Goal: Entertainment & Leisure: Consume media (video, audio)

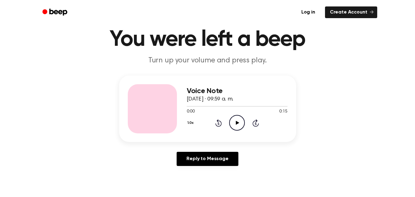
scroll to position [31, 0]
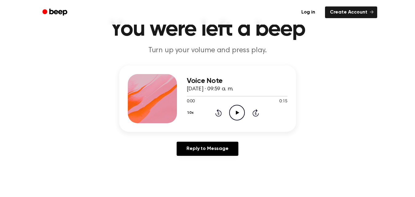
click at [239, 111] on icon "Play Audio" at bounding box center [237, 113] width 16 height 16
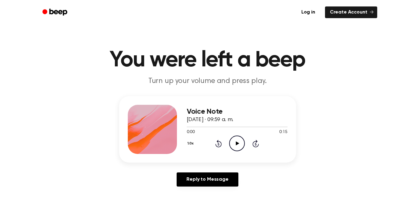
click at [232, 142] on icon "Play Audio" at bounding box center [237, 144] width 16 height 16
click at [240, 145] on icon "Play Audio" at bounding box center [237, 144] width 16 height 16
click at [236, 146] on icon "Play Audio" at bounding box center [237, 144] width 16 height 16
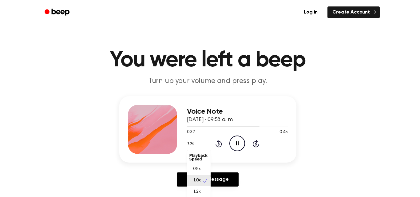
click at [191, 143] on button "1.0x" at bounding box center [191, 143] width 9 height 10
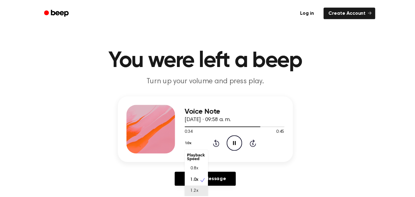
scroll to position [1, 0]
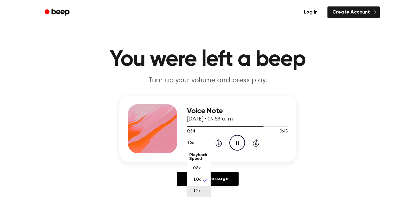
click at [197, 192] on span "1.2x" at bounding box center [197, 191] width 8 height 6
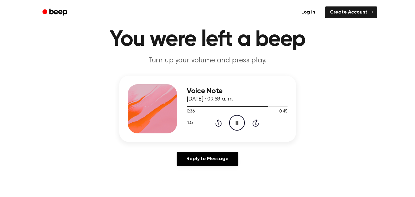
scroll to position [31, 0]
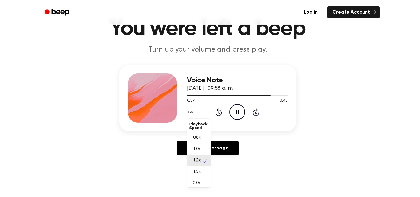
click at [190, 110] on button "1.2x" at bounding box center [191, 112] width 9 height 10
click at [200, 171] on span "1.5x" at bounding box center [197, 172] width 8 height 6
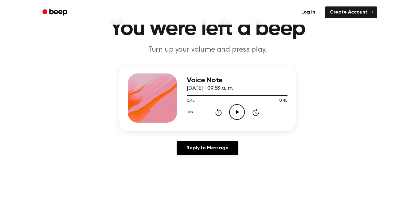
drag, startPoint x: 127, startPoint y: 1, endPoint x: 96, endPoint y: 47, distance: 55.9
click at [96, 47] on p "Turn up your volume and press play." at bounding box center [208, 50] width 236 height 10
drag, startPoint x: 117, startPoint y: 0, endPoint x: 84, endPoint y: 45, distance: 55.2
click at [84, 45] on header "You were left a beep Turn up your volume and press play." at bounding box center [207, 36] width 401 height 37
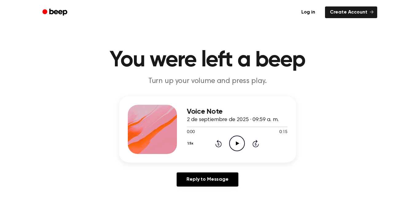
click at [236, 139] on icon "Play Audio" at bounding box center [237, 144] width 16 height 16
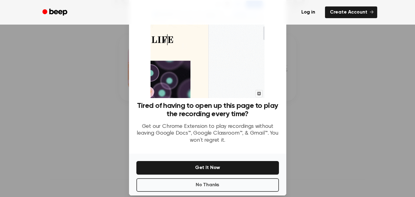
scroll to position [27, 0]
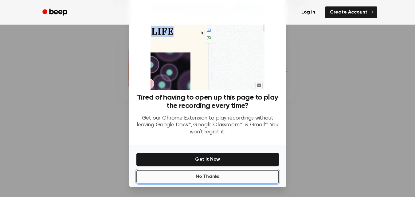
click at [258, 177] on button "No Thanks" at bounding box center [208, 177] width 143 height 14
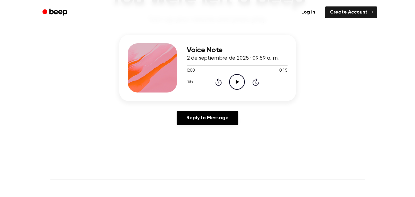
click at [237, 84] on icon "Play Audio" at bounding box center [237, 82] width 16 height 16
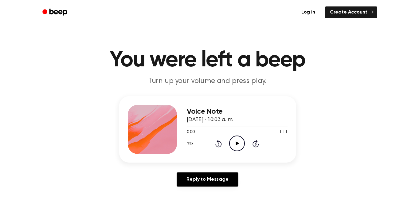
click at [236, 145] on icon "Play Audio" at bounding box center [237, 144] width 16 height 16
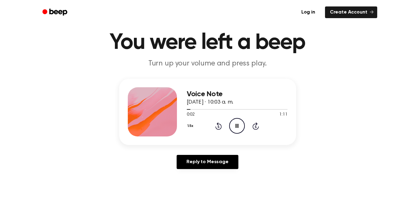
scroll to position [31, 0]
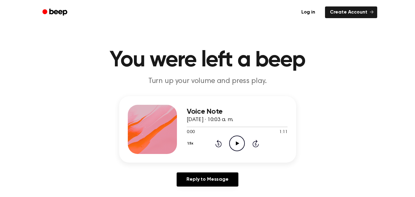
click at [235, 144] on icon "Play Audio" at bounding box center [237, 144] width 16 height 16
click at [232, 142] on icon "Play Audio" at bounding box center [237, 144] width 16 height 16
click at [232, 143] on icon "Play Audio" at bounding box center [237, 144] width 16 height 16
click at [234, 141] on icon "Play Audio" at bounding box center [237, 144] width 16 height 16
